Goal: Information Seeking & Learning: Find specific page/section

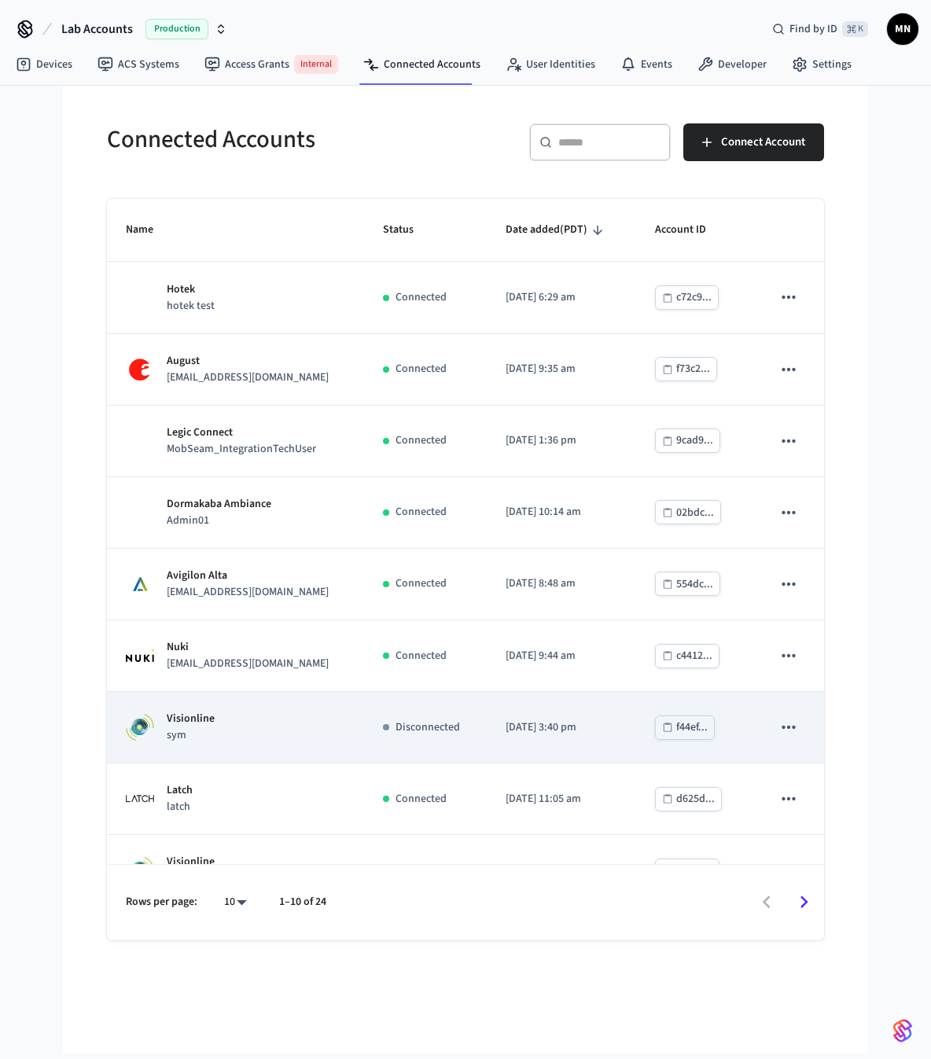
scroll to position [179, 0]
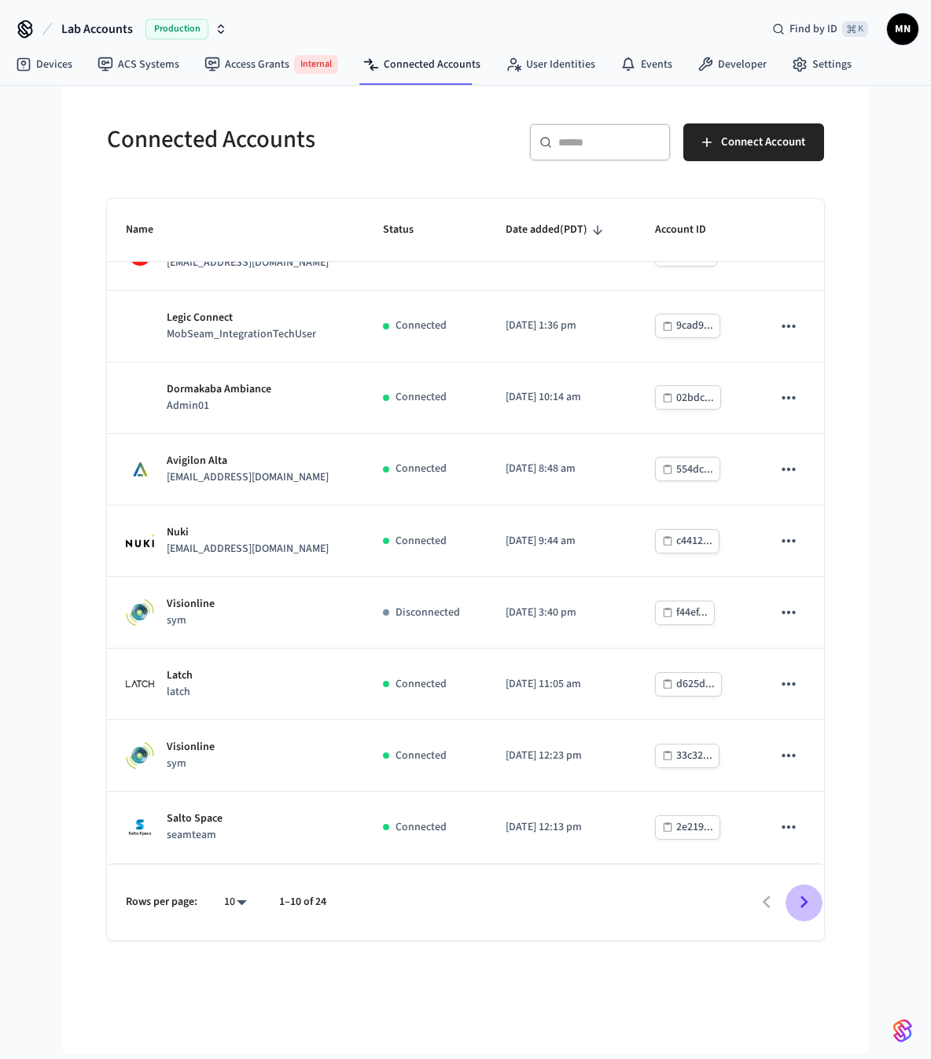
click at [798, 906] on icon "Go to next page" at bounding box center [804, 902] width 24 height 24
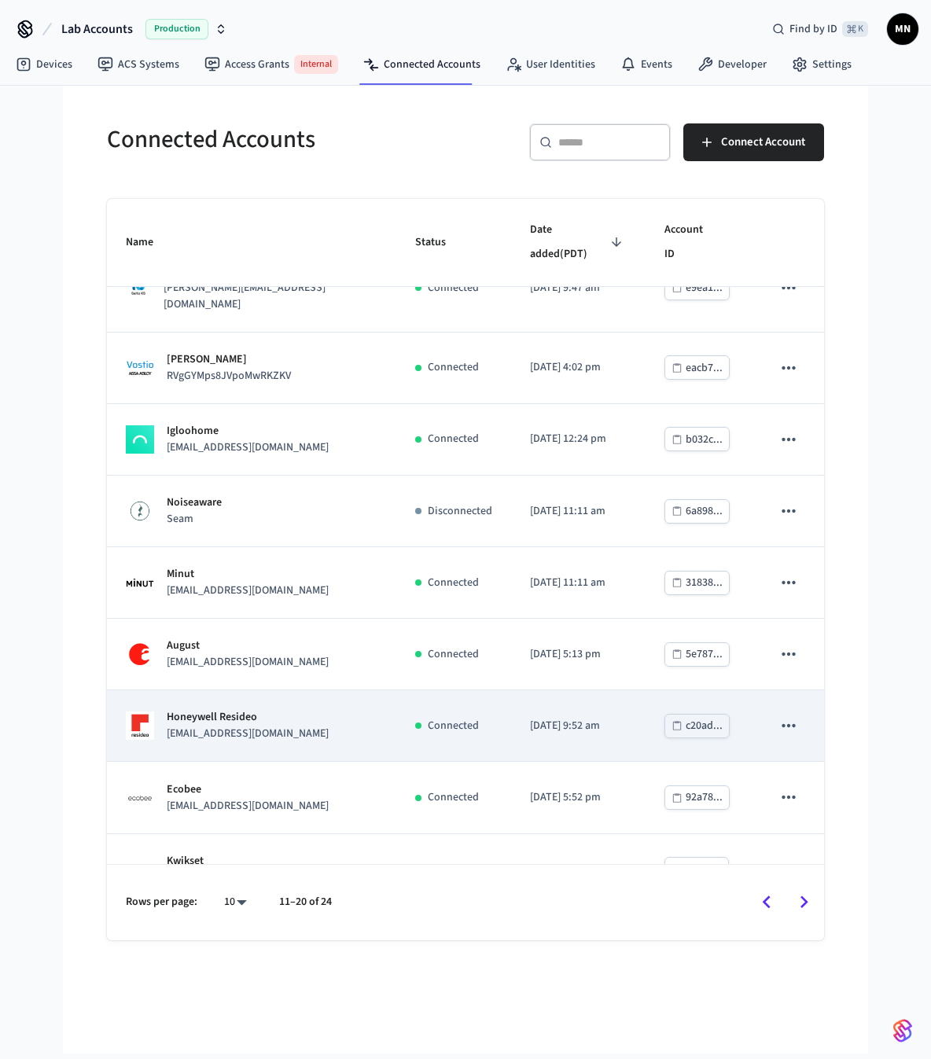
scroll to position [0, 0]
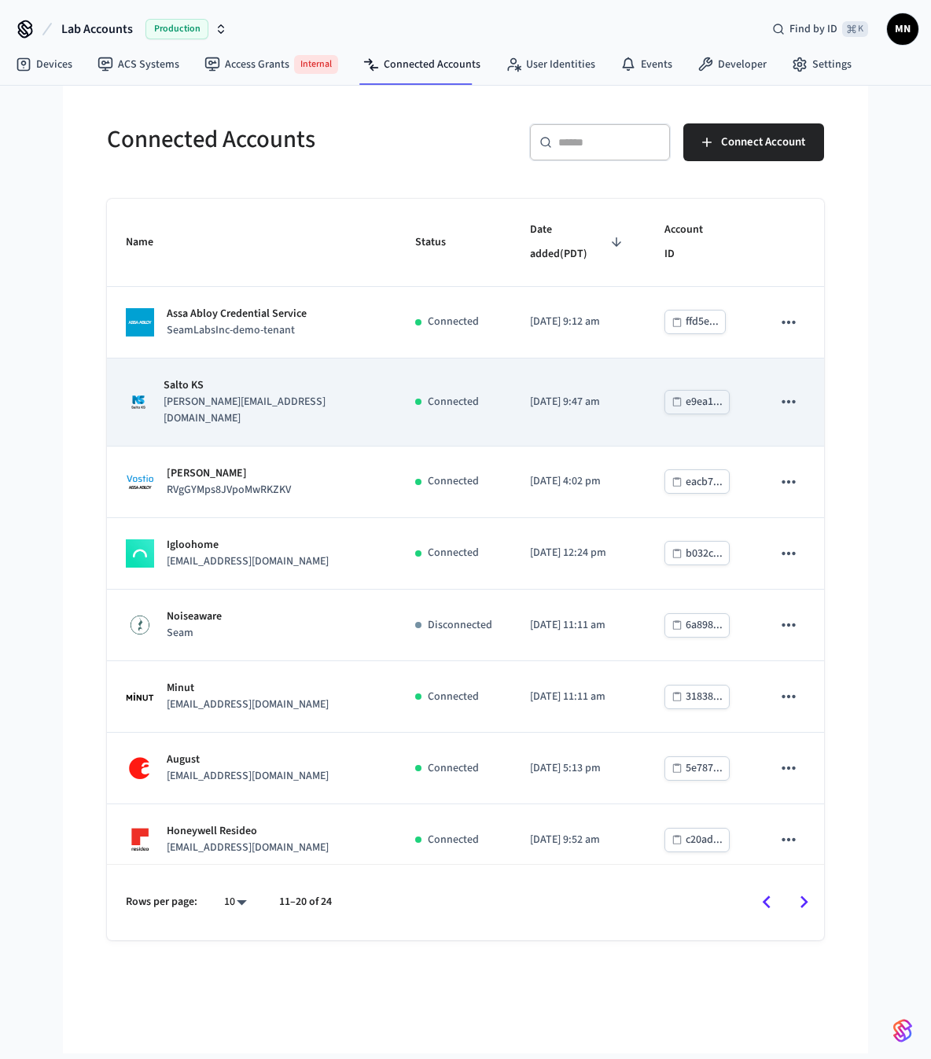
click at [415, 394] on div "Connected" at bounding box center [453, 402] width 77 height 17
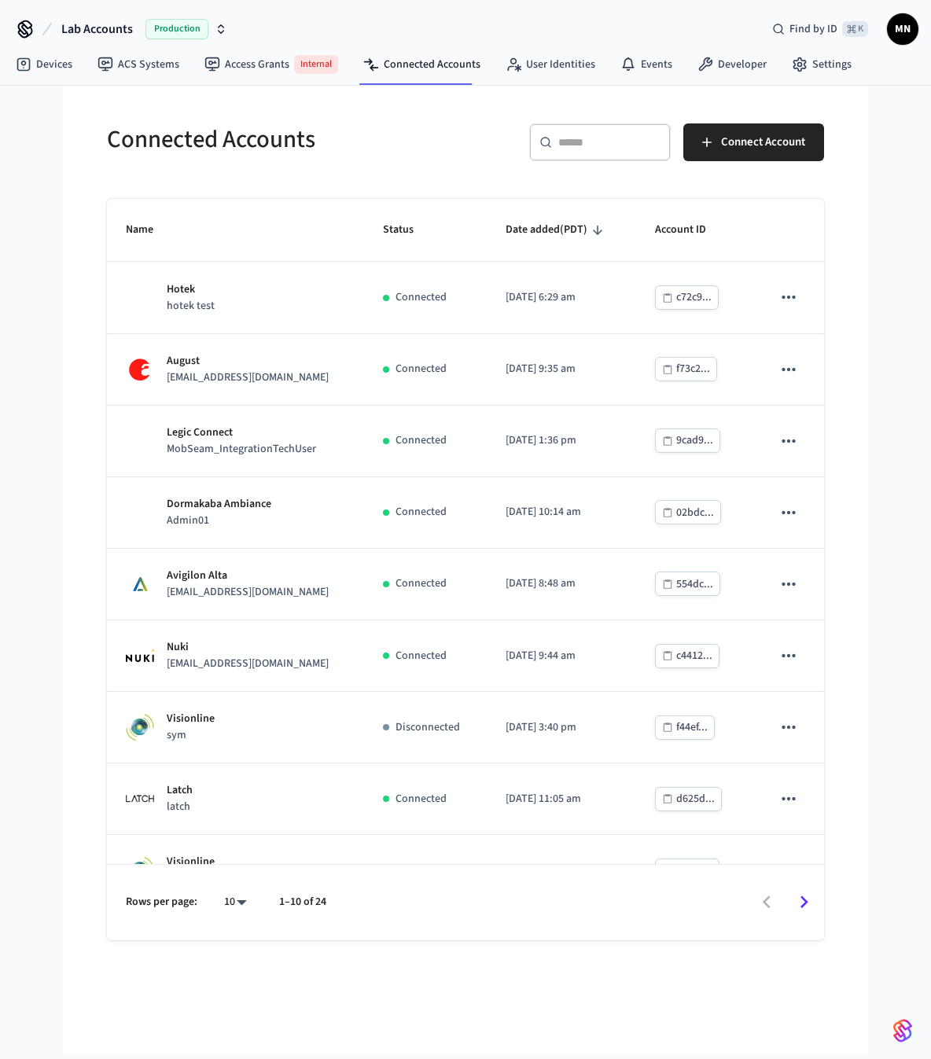
click at [109, 34] on span "Lab Accounts" at bounding box center [97, 29] width 72 height 19
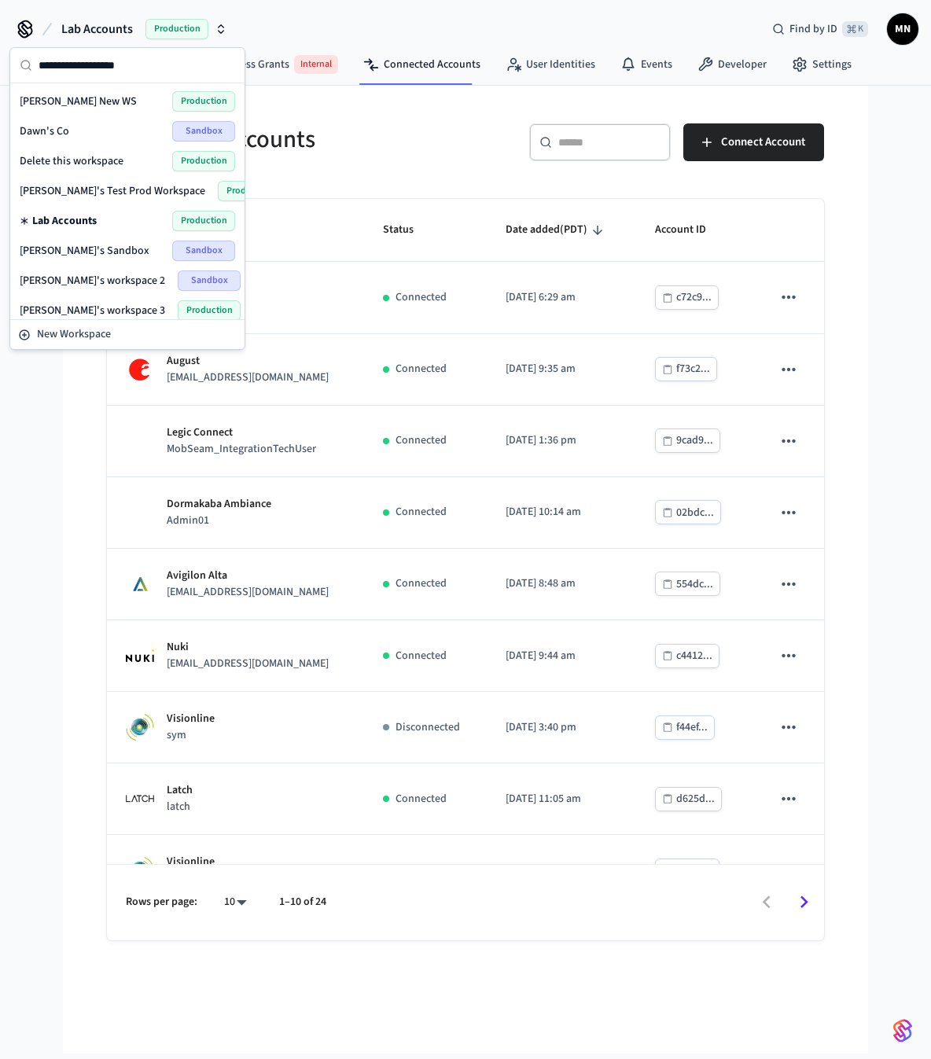
scroll to position [93, 0]
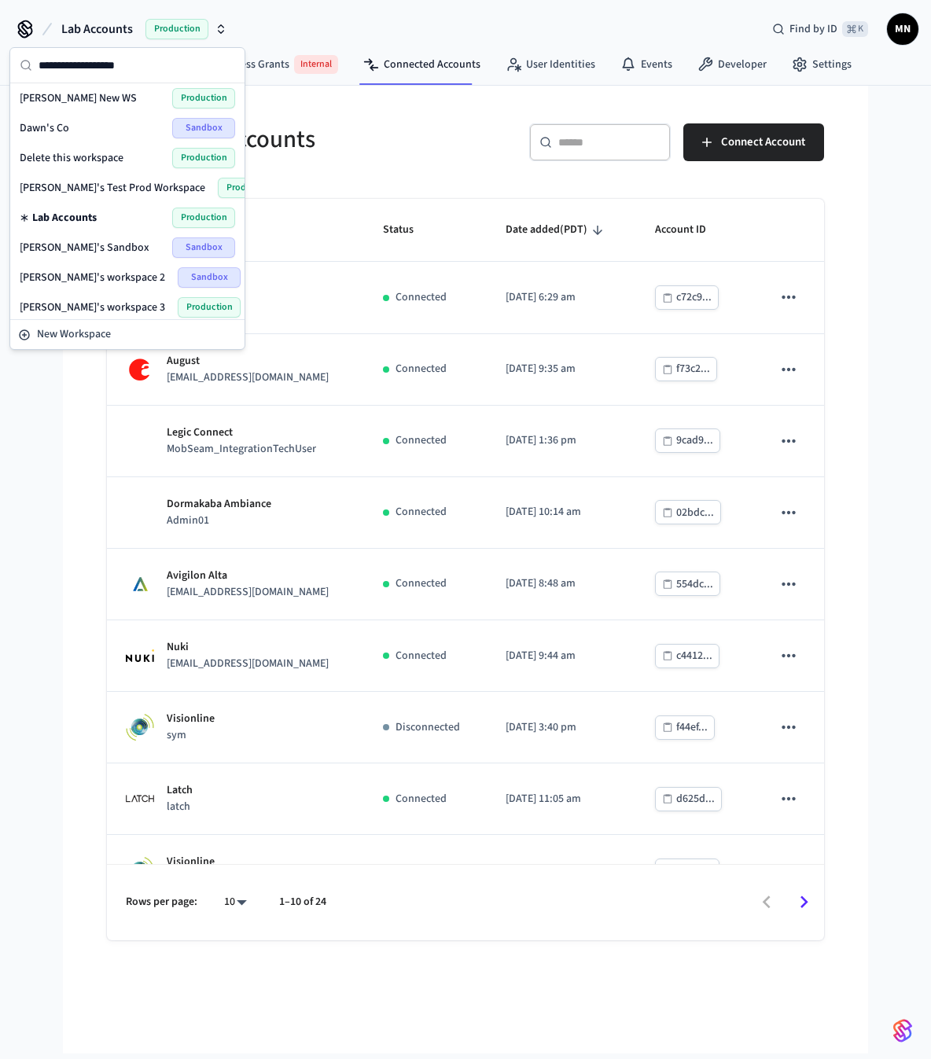
click at [91, 220] on span "Lab Accounts" at bounding box center [64, 218] width 64 height 16
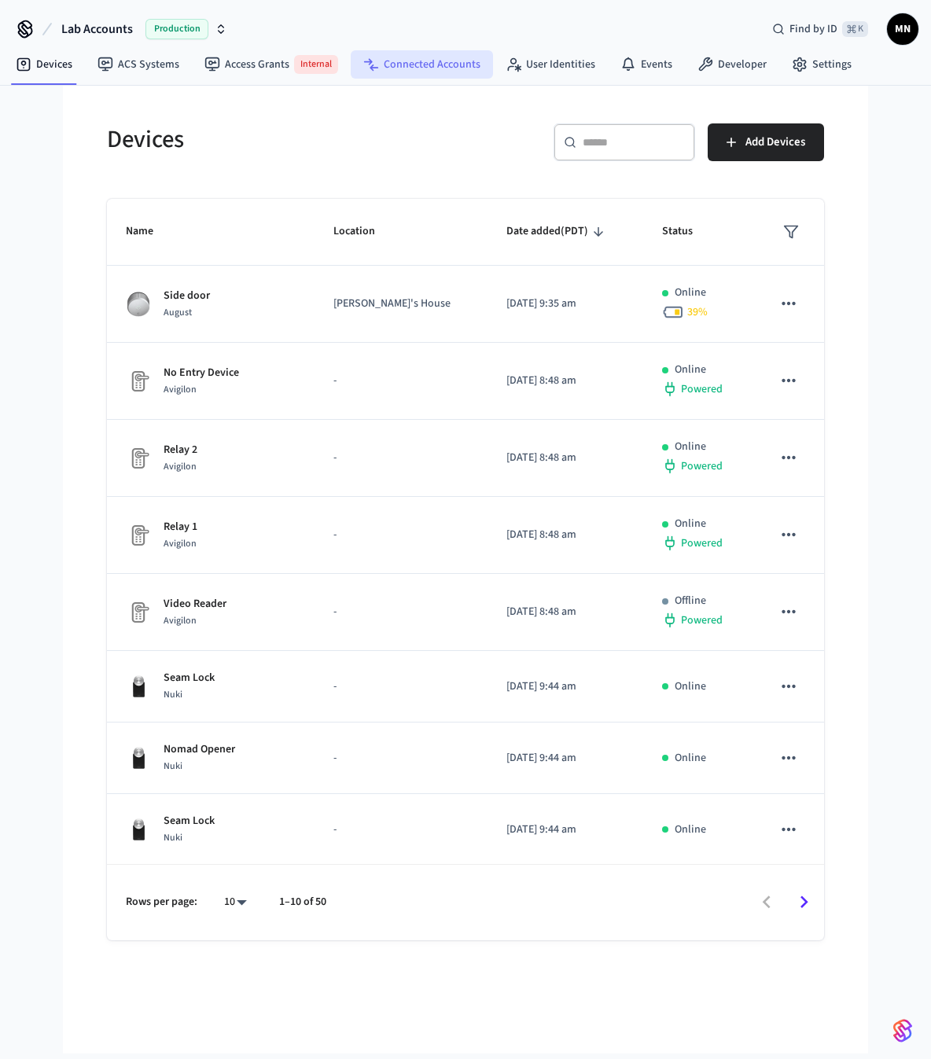
click at [401, 64] on link "Connected Accounts" at bounding box center [422, 64] width 142 height 28
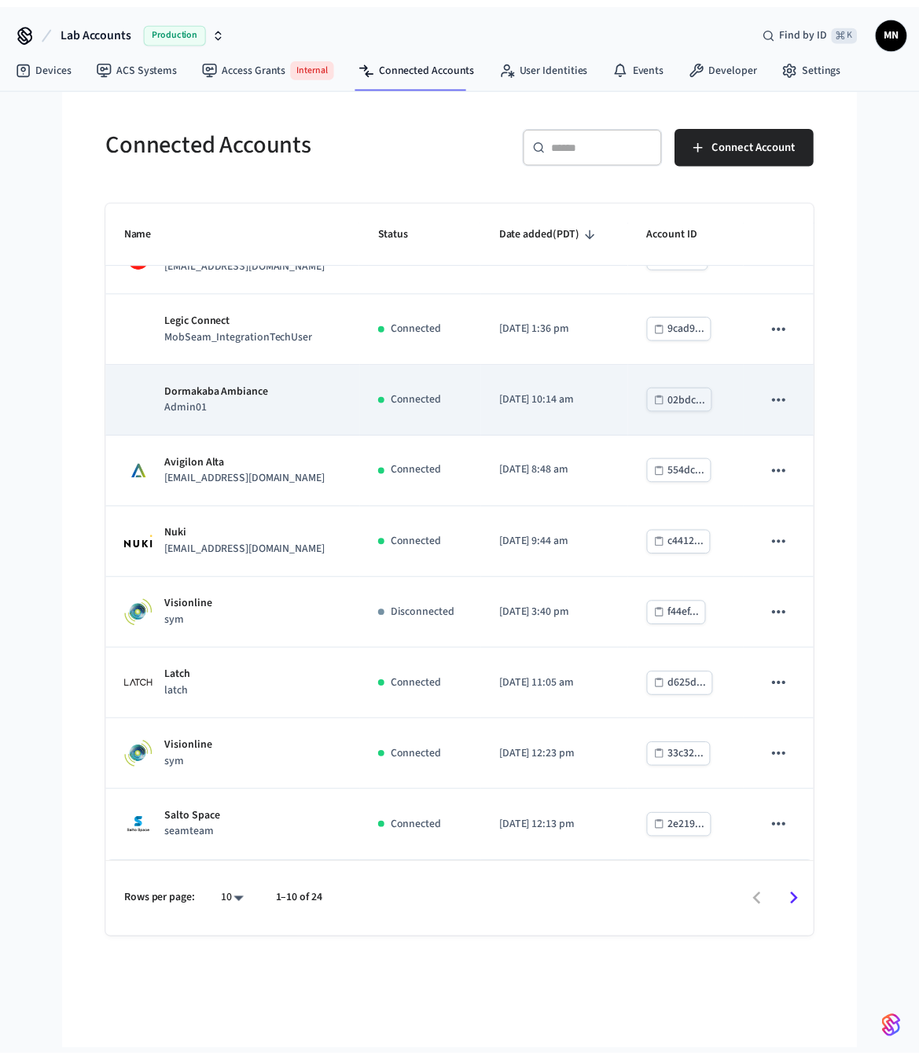
scroll to position [179, 0]
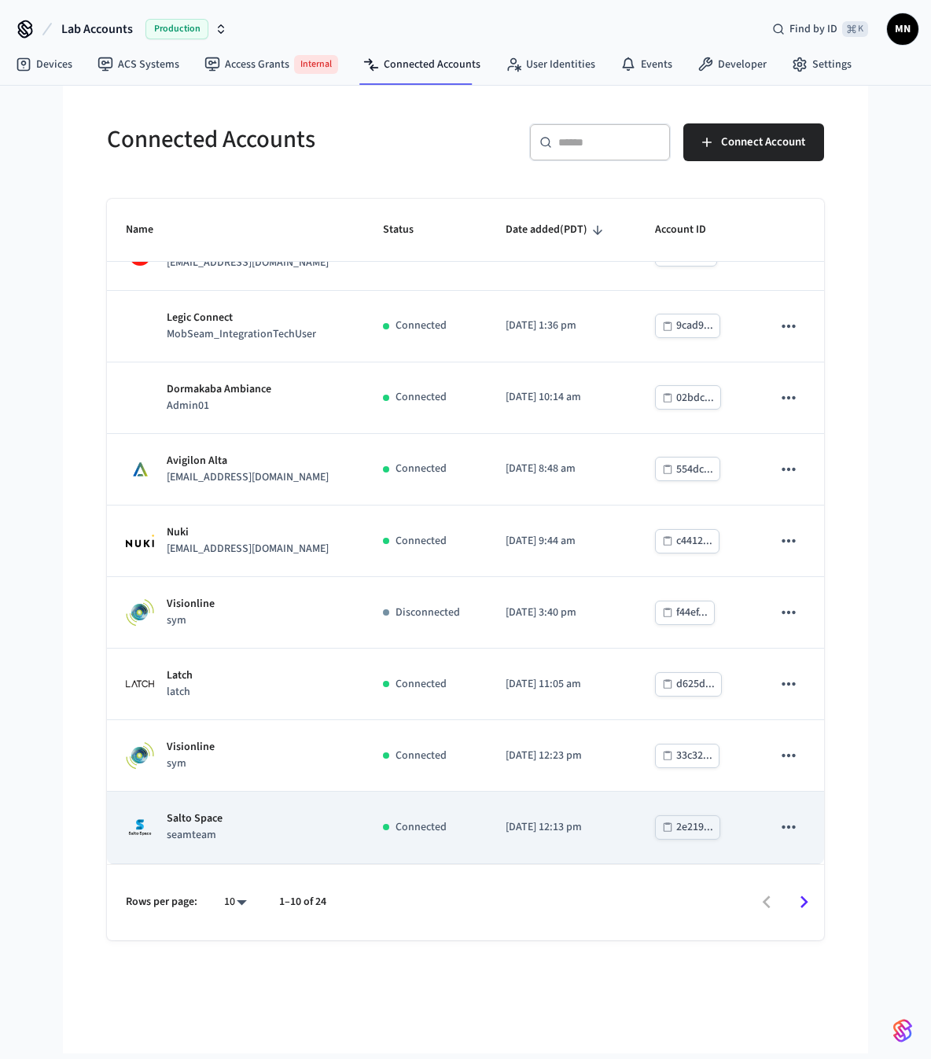
click at [302, 836] on div "Salto Space seamteam" at bounding box center [235, 827] width 219 height 33
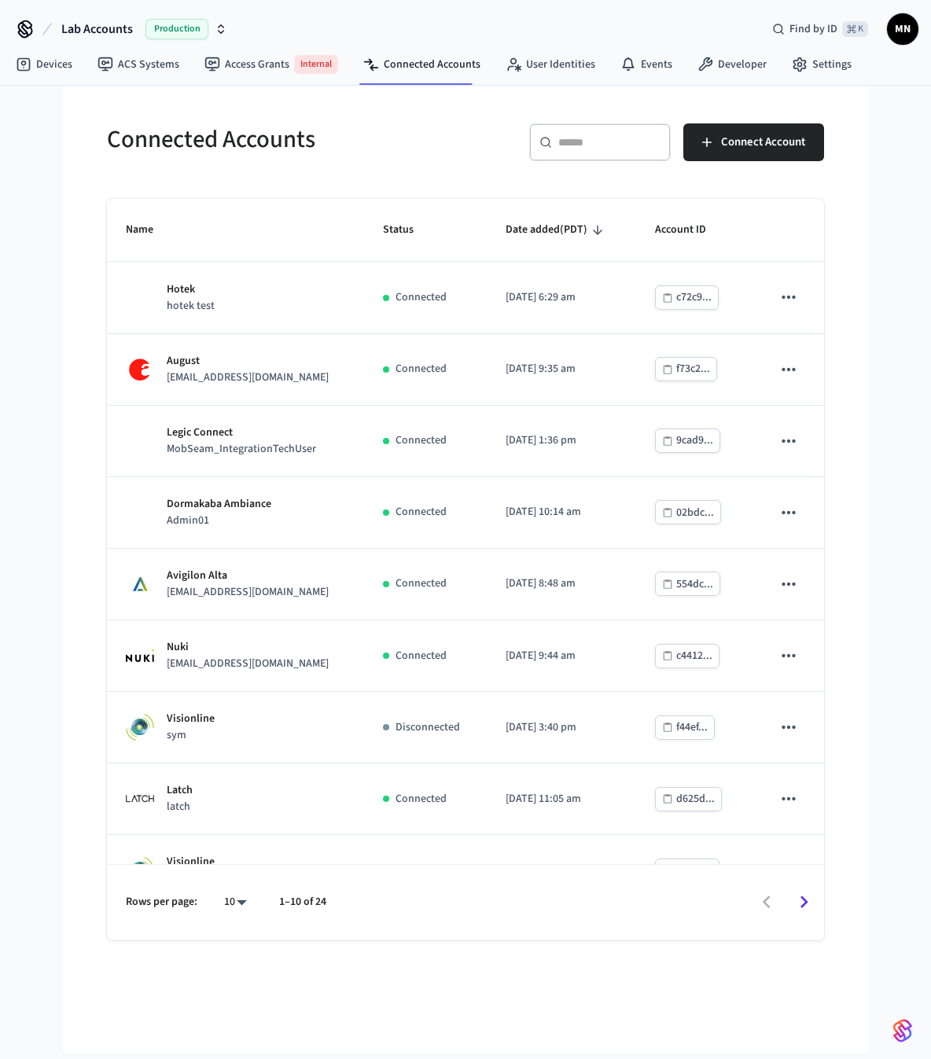
click at [805, 905] on icon "Go to next page" at bounding box center [804, 902] width 8 height 13
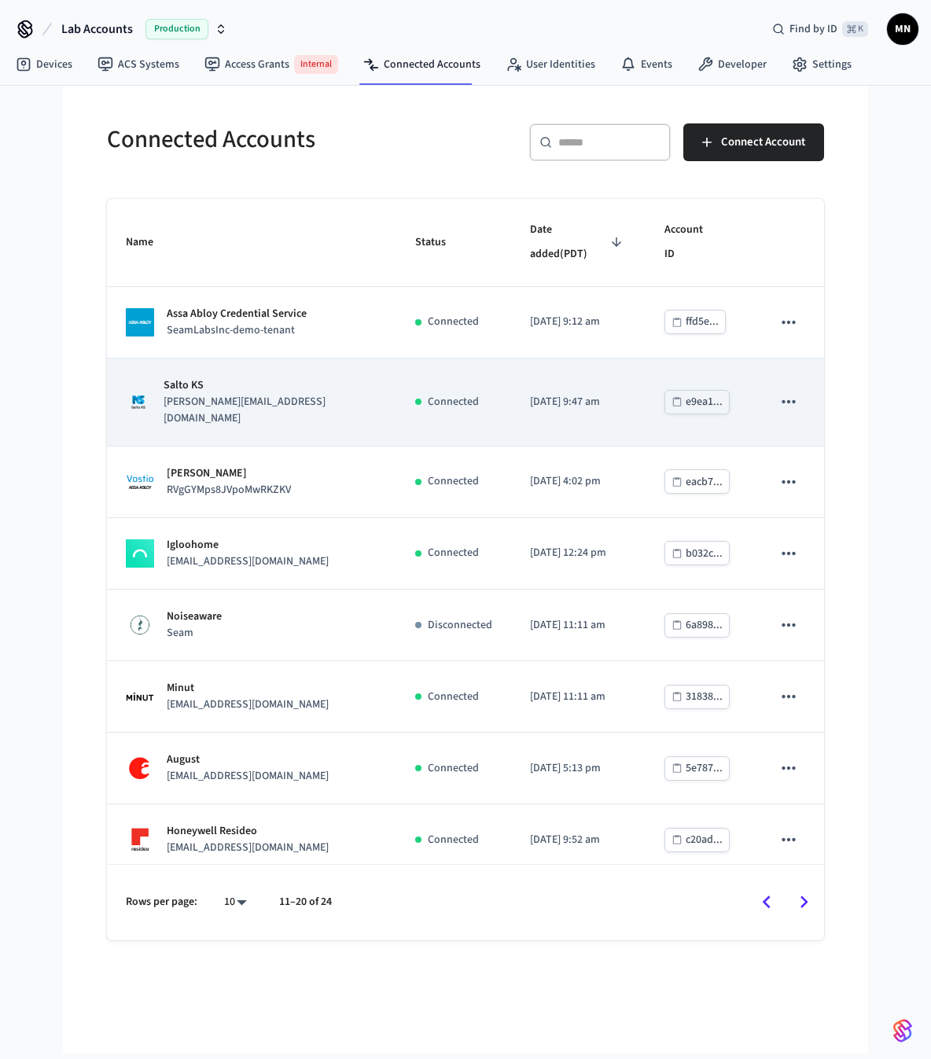
click at [290, 377] on div "Salto KS [PERSON_NAME][EMAIL_ADDRESS][DOMAIN_NAME]" at bounding box center [252, 402] width 252 height 50
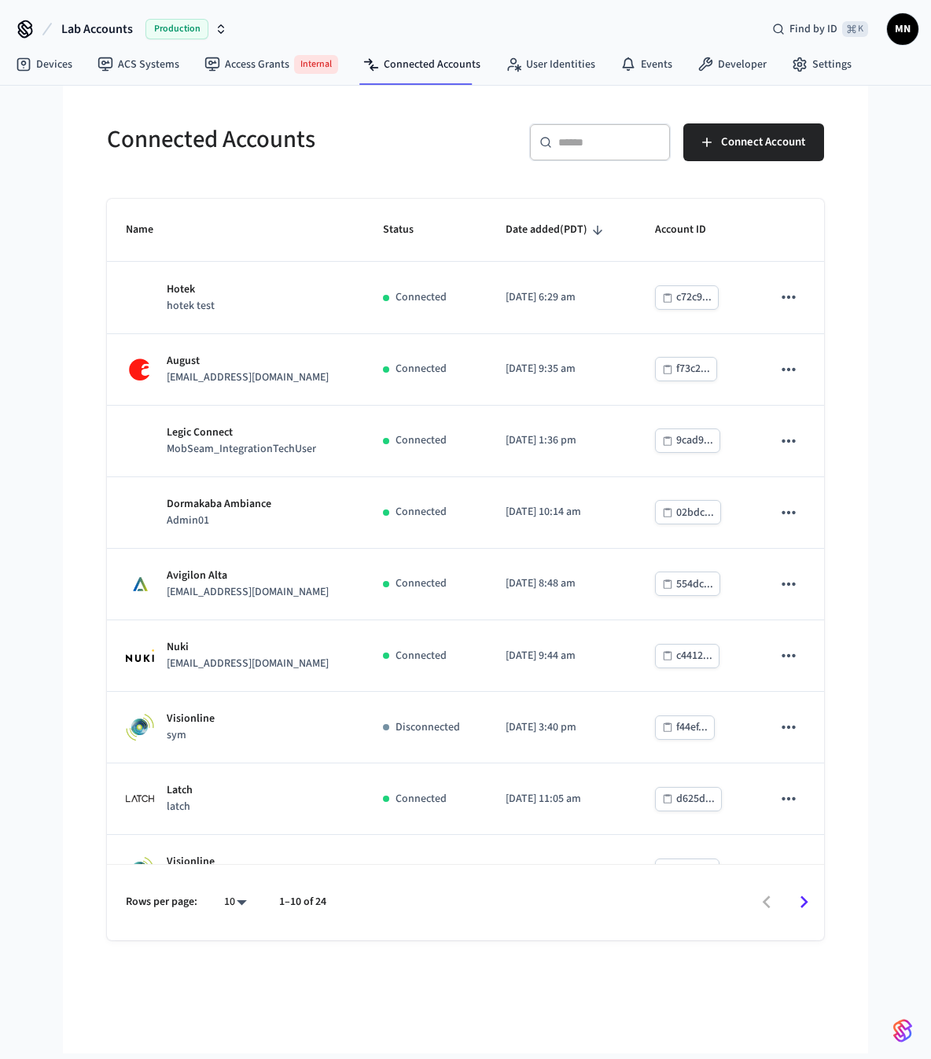
click at [404, 167] on div "Connected Accounts" at bounding box center [272, 139] width 368 height 69
click at [906, 1028] on img "button" at bounding box center [902, 1030] width 19 height 25
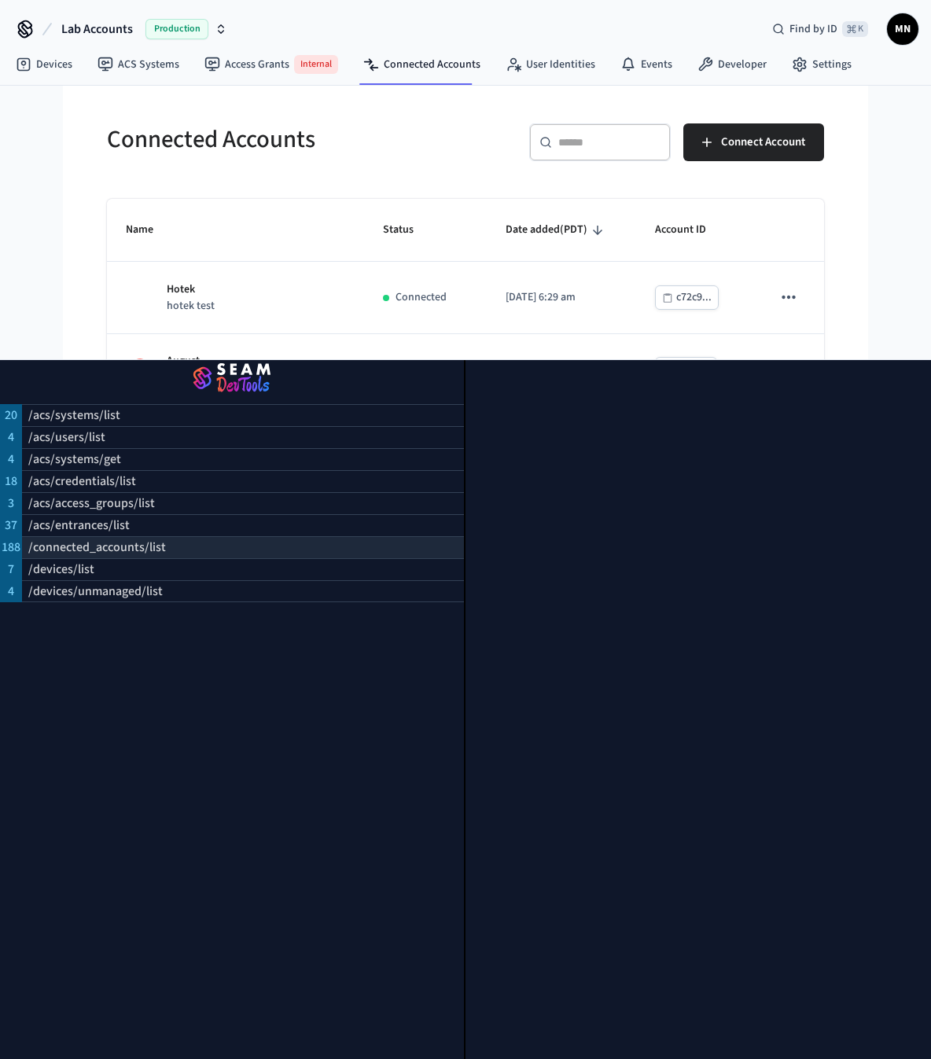
click at [142, 539] on p "/connected_accounts/list" at bounding box center [97, 547] width 138 height 19
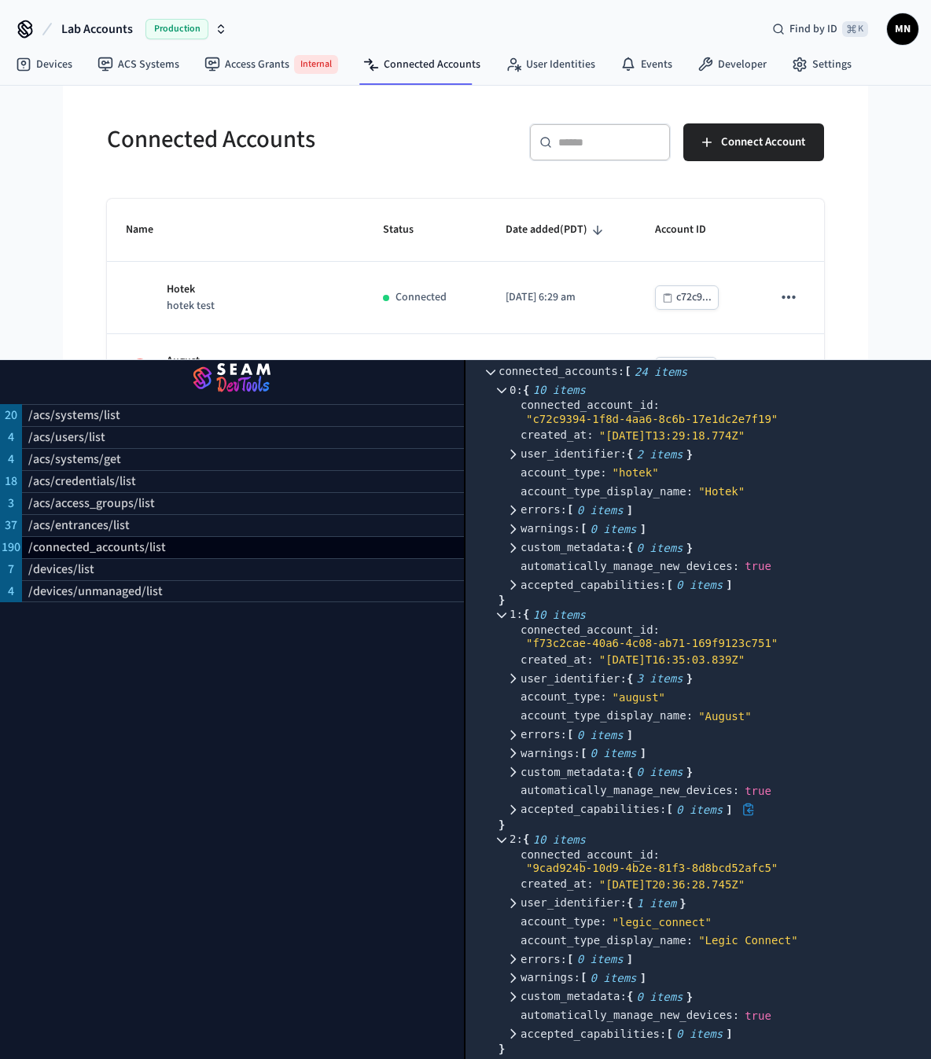
scroll to position [248, 0]
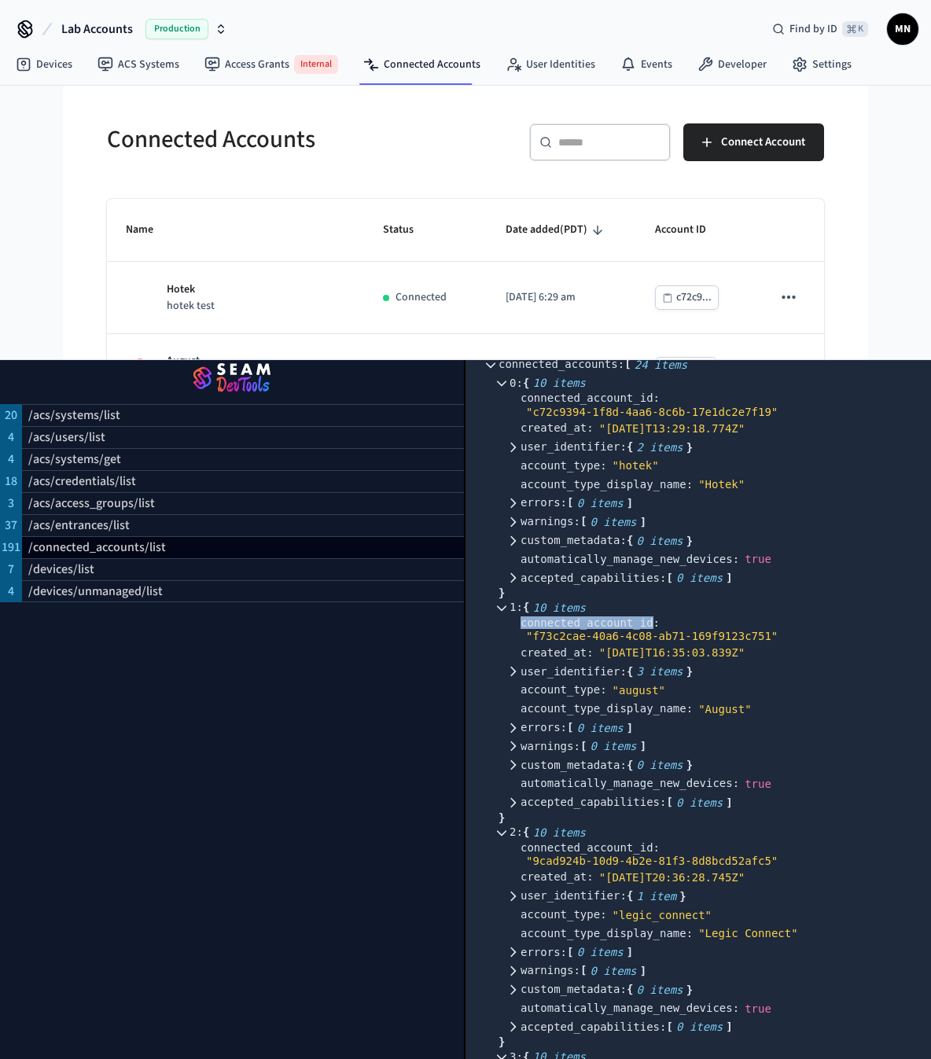
drag, startPoint x: 654, startPoint y: 635, endPoint x: 520, endPoint y: 635, distance: 133.6
click at [520, 629] on span "connected_account_id :" at bounding box center [589, 623] width 139 height 12
copy span "connected_account_id"
click at [844, 842] on div "2 : { 10 items }" at bounding box center [714, 832] width 410 height 19
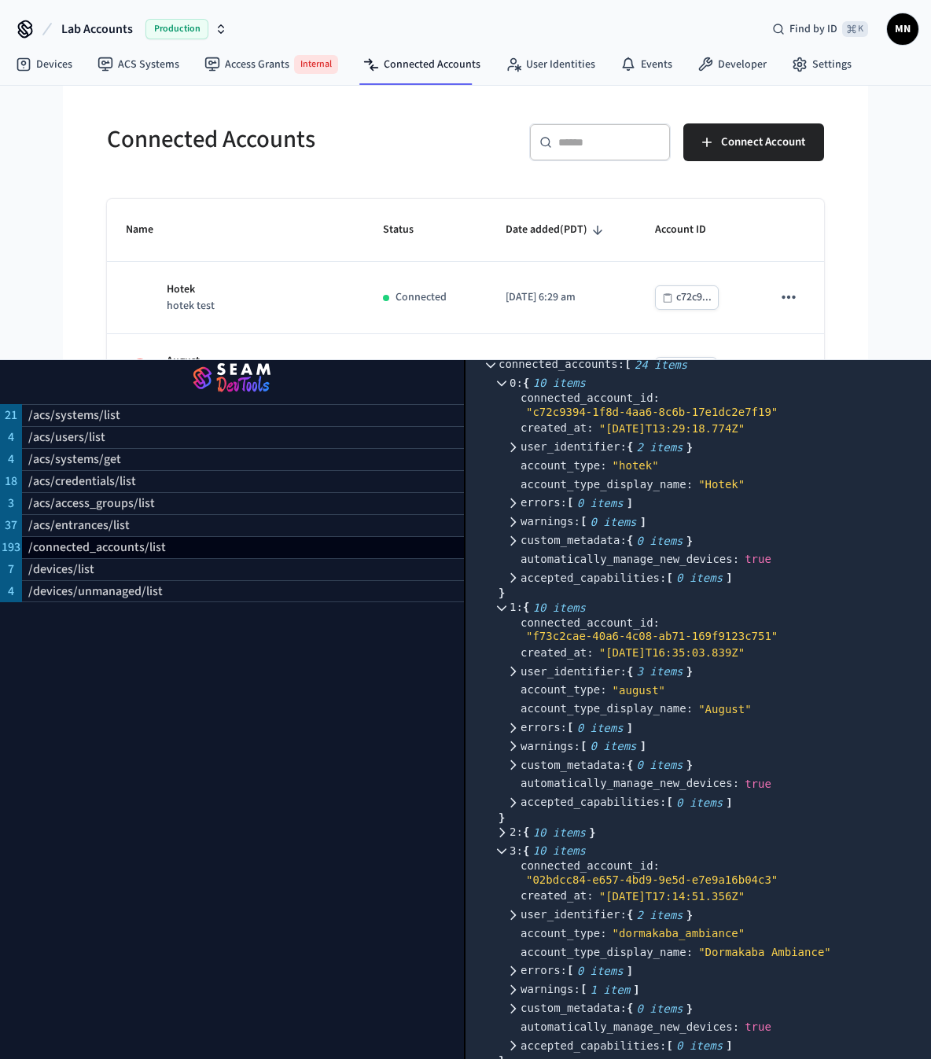
click at [245, 706] on div "21 /acs/systems/list 4 /acs/users/list 4 /acs/systems/get 18 /acs/credentials/l…" at bounding box center [232, 709] width 465 height 699
click at [512, 453] on icon at bounding box center [512, 447] width 11 height 11
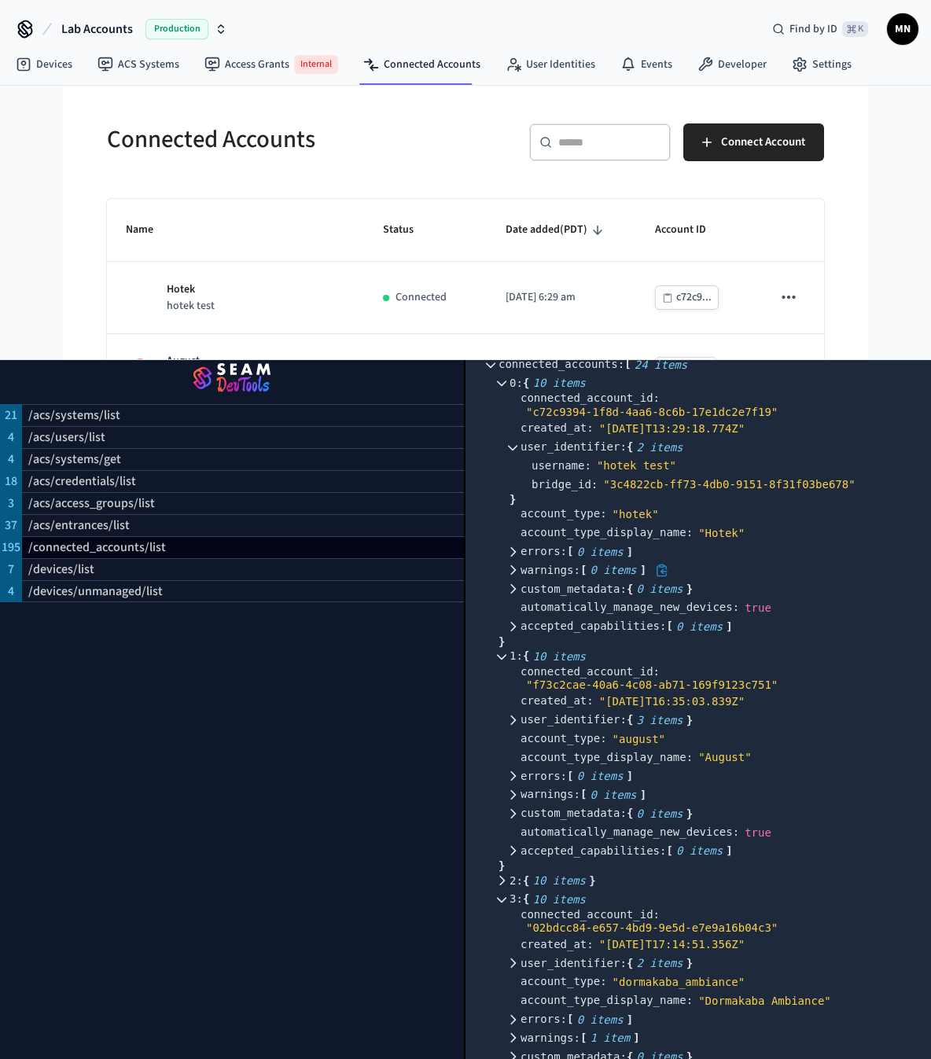
click at [508, 575] on icon at bounding box center [512, 569] width 11 height 11
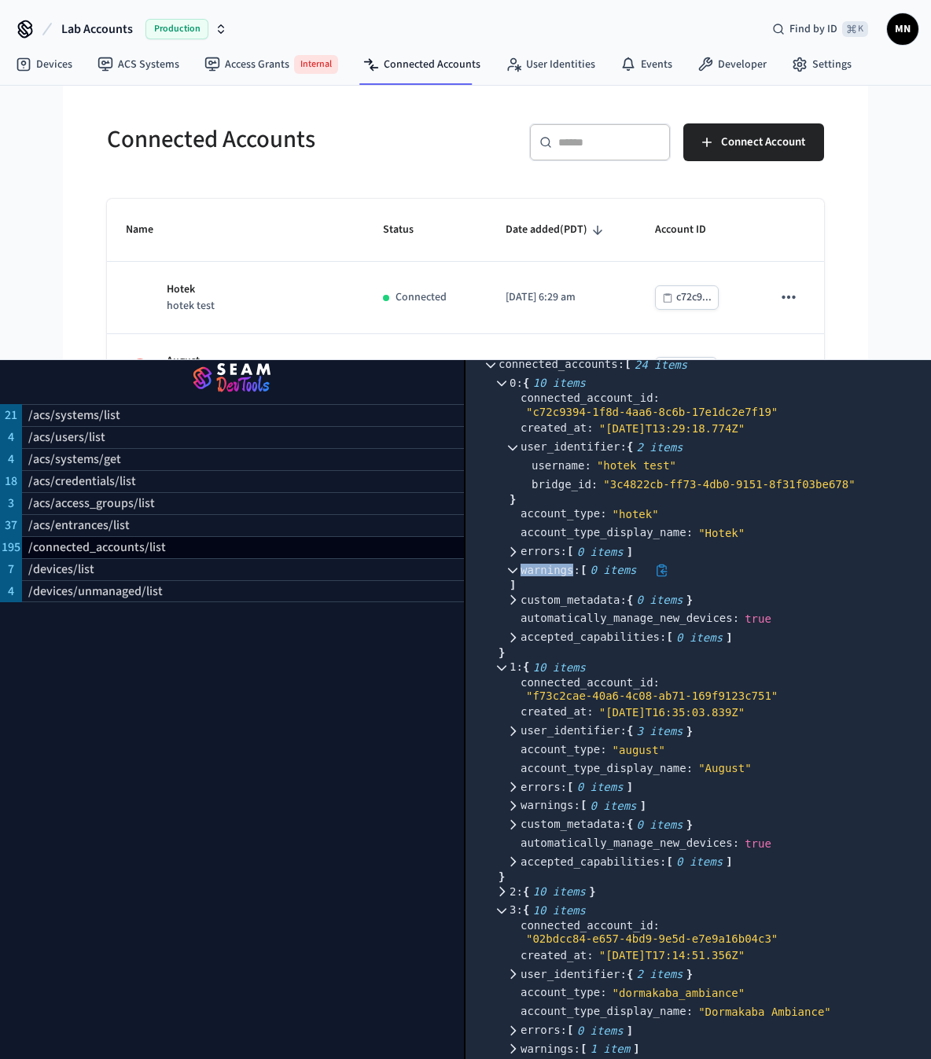
click at [508, 575] on icon at bounding box center [512, 569] width 11 height 11
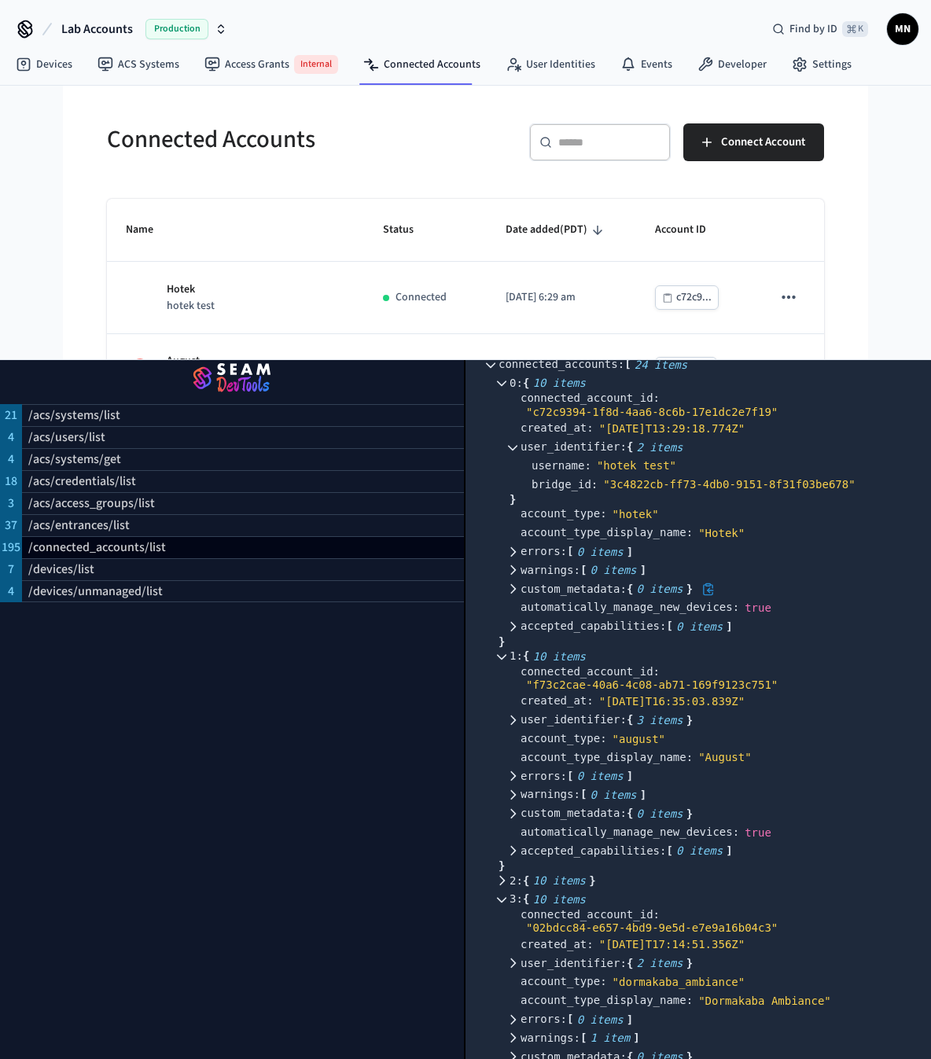
click at [514, 594] on icon at bounding box center [512, 588] width 11 height 11
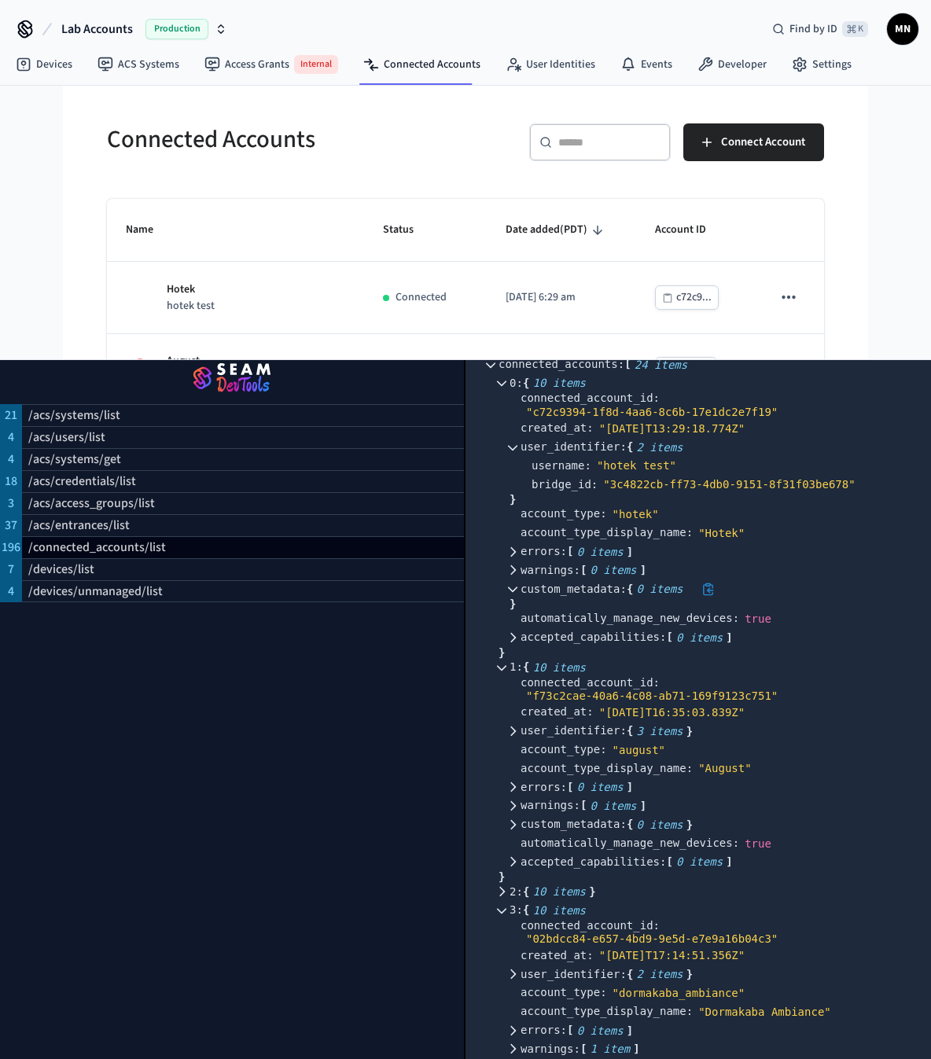
click at [514, 594] on icon at bounding box center [512, 588] width 11 height 11
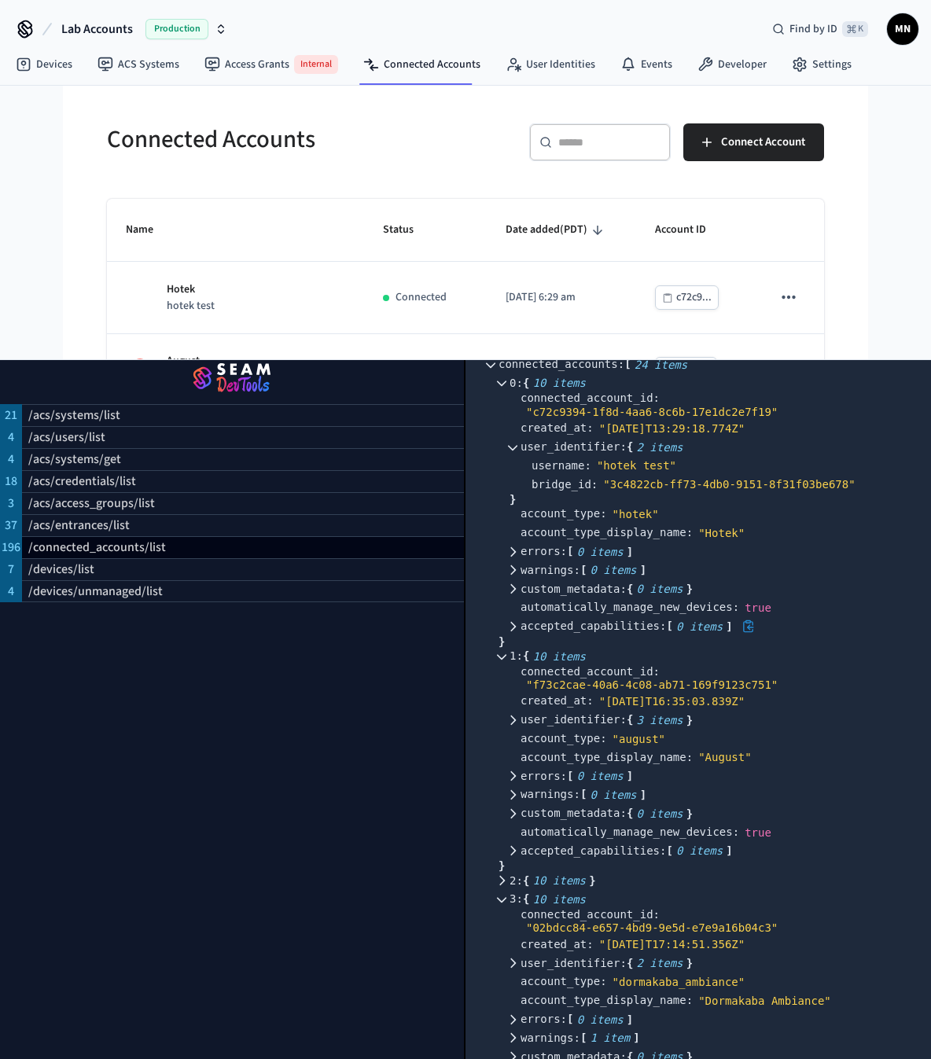
click at [514, 632] on icon at bounding box center [512, 626] width 11 height 11
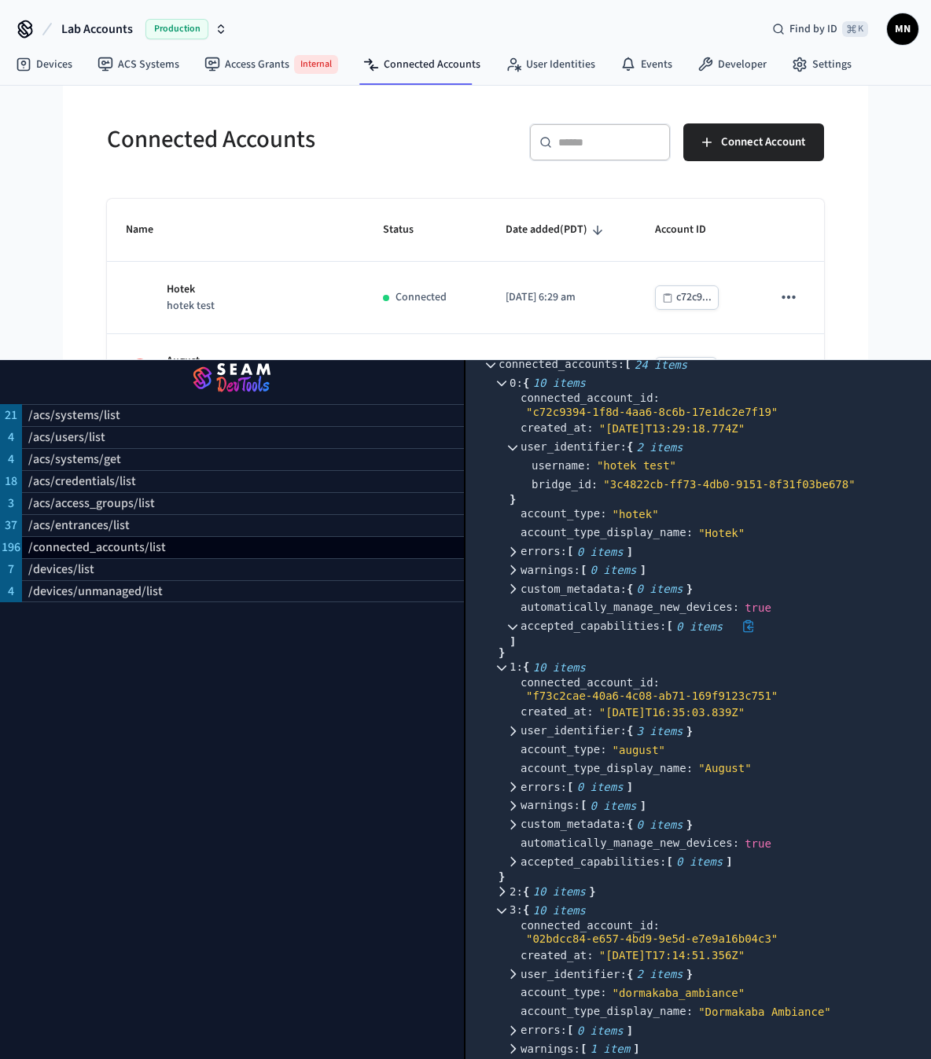
click at [514, 632] on icon at bounding box center [512, 626] width 11 height 11
